Goal: Task Accomplishment & Management: Manage account settings

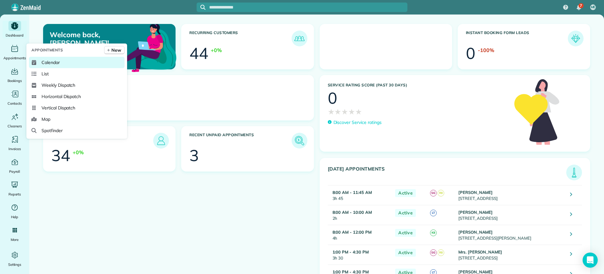
click at [47, 66] on link "Calendar" at bounding box center [77, 62] width 96 height 11
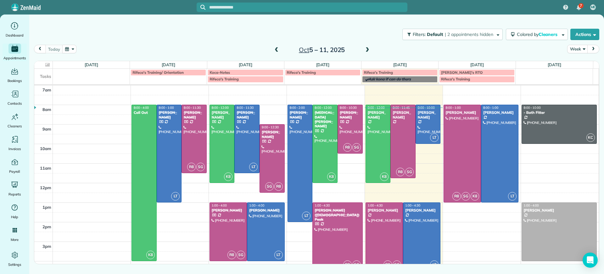
click at [386, 233] on div at bounding box center [384, 236] width 37 height 68
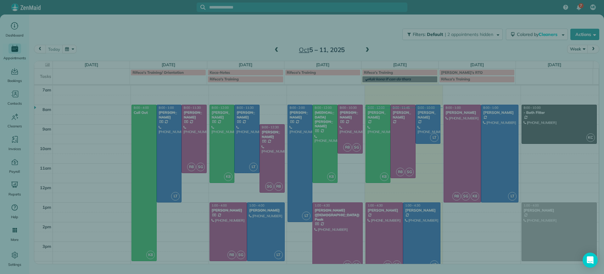
click at [386, 233] on div "Close Cleaners" at bounding box center [302, 137] width 604 height 274
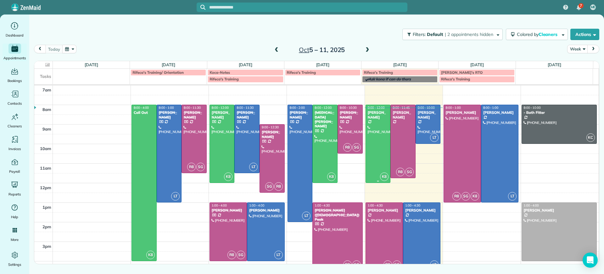
click at [382, 131] on div at bounding box center [378, 143] width 25 height 77
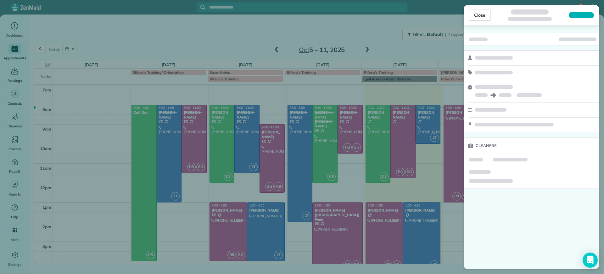
click at [451, 167] on div "Close Cleaners" at bounding box center [302, 137] width 604 height 274
